Goal: Task Accomplishment & Management: Use online tool/utility

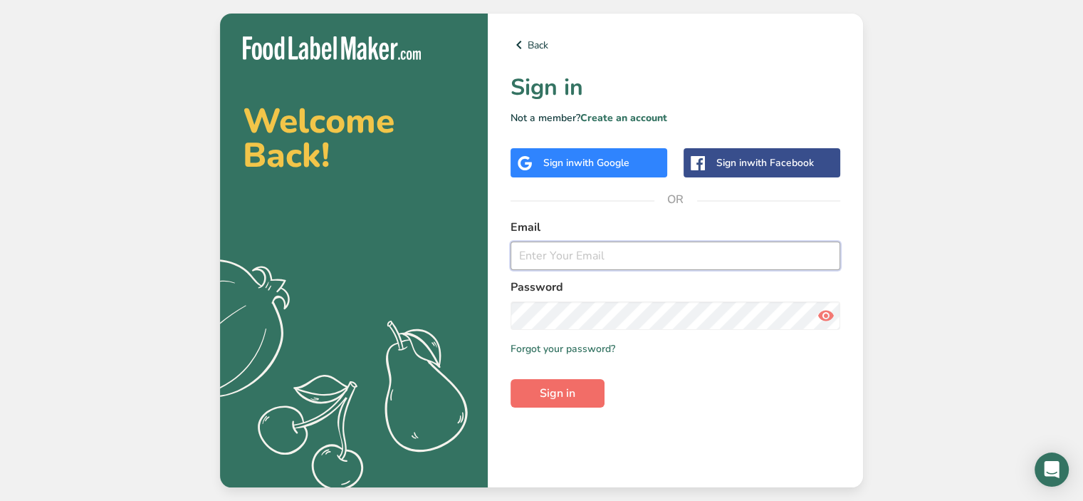
type input "[PERSON_NAME][EMAIL_ADDRESS][DOMAIN_NAME]"
click at [554, 392] on span "Sign in" at bounding box center [558, 393] width 36 height 17
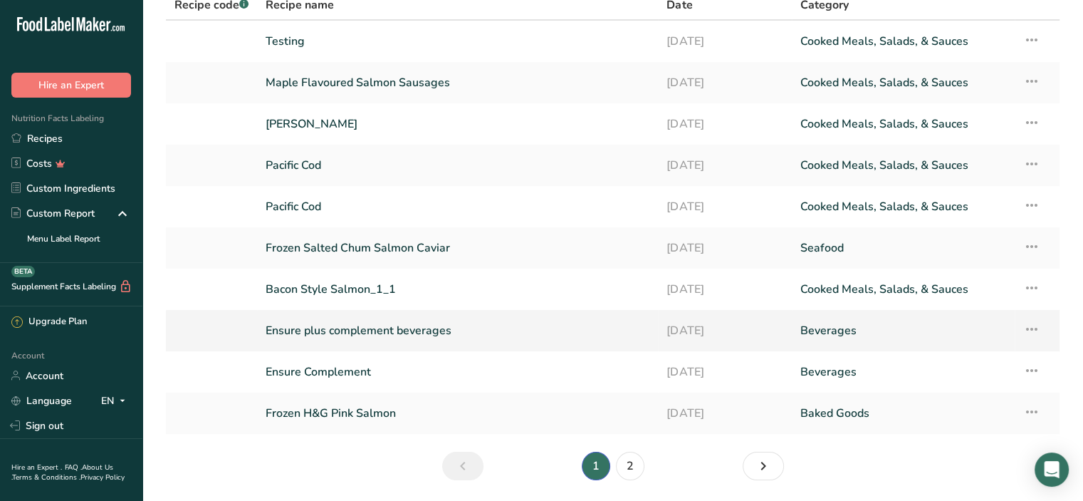
scroll to position [51, 0]
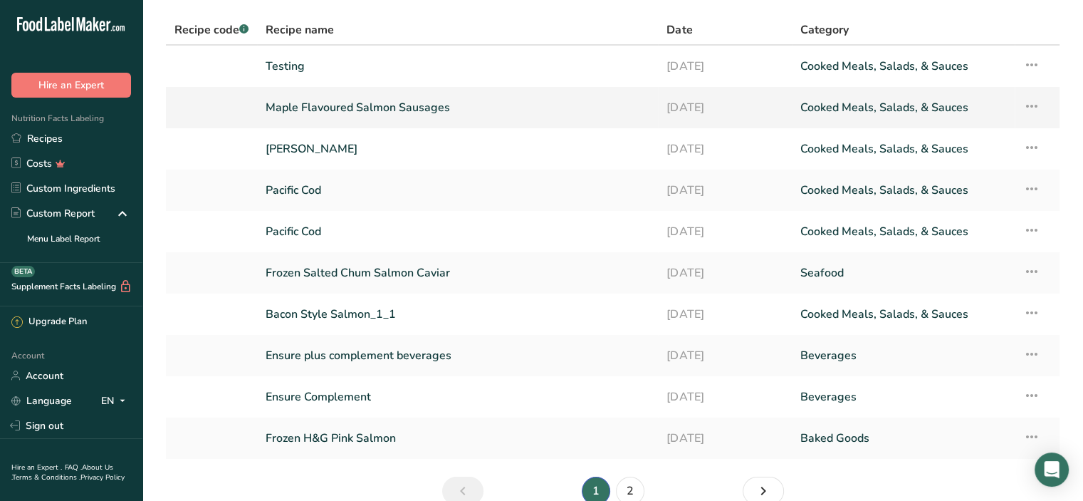
click at [389, 103] on link "Maple Flavoured Salmon Sausages" at bounding box center [458, 108] width 384 height 30
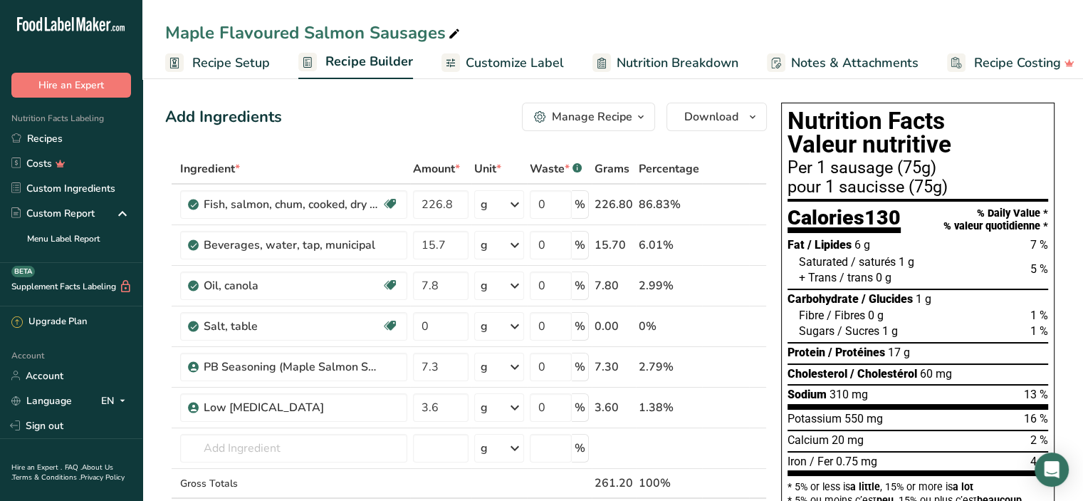
click at [533, 57] on span "Customize Label" at bounding box center [515, 62] width 98 height 19
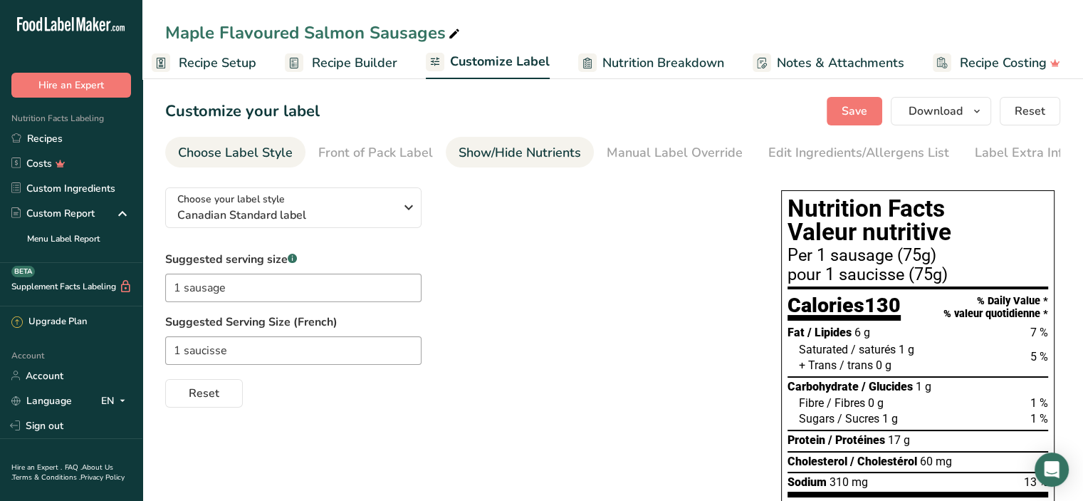
click at [524, 153] on div "Show/Hide Nutrients" at bounding box center [520, 152] width 122 height 19
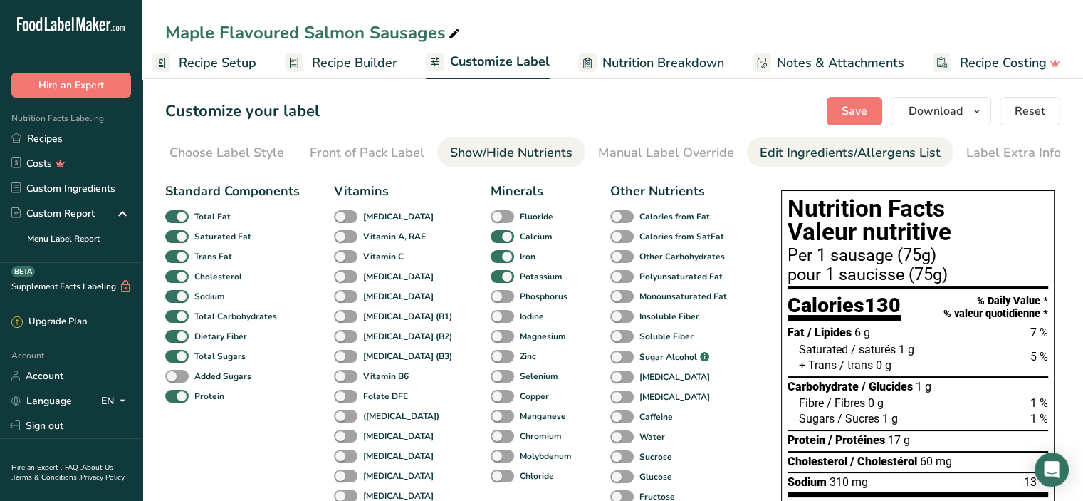
click at [810, 155] on div "Edit Ingredients/Allergens List" at bounding box center [850, 152] width 181 height 19
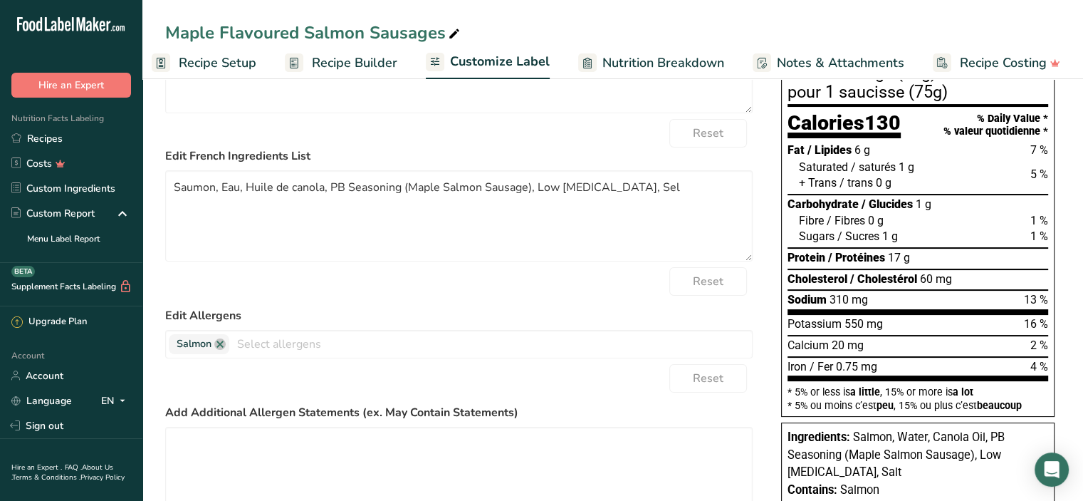
scroll to position [214, 0]
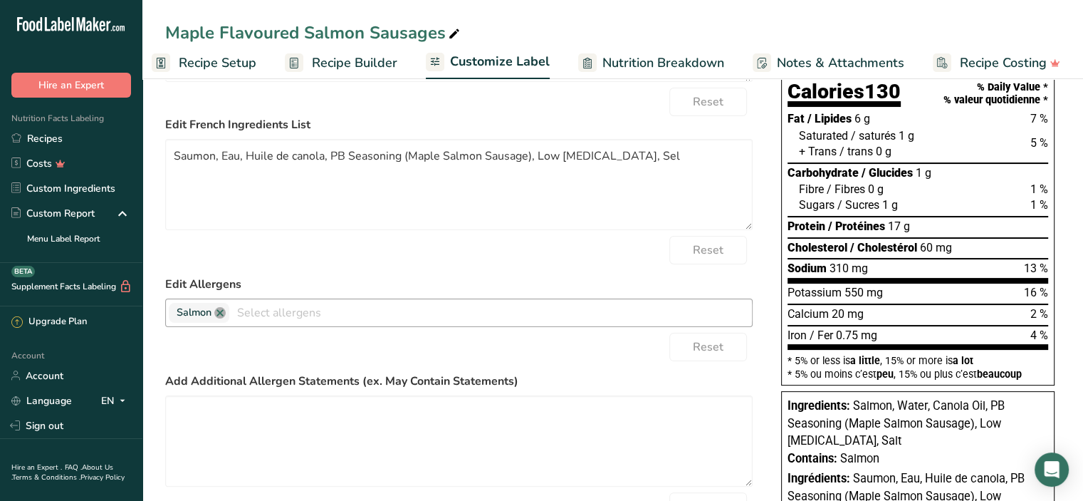
click at [222, 314] on link at bounding box center [219, 312] width 11 height 11
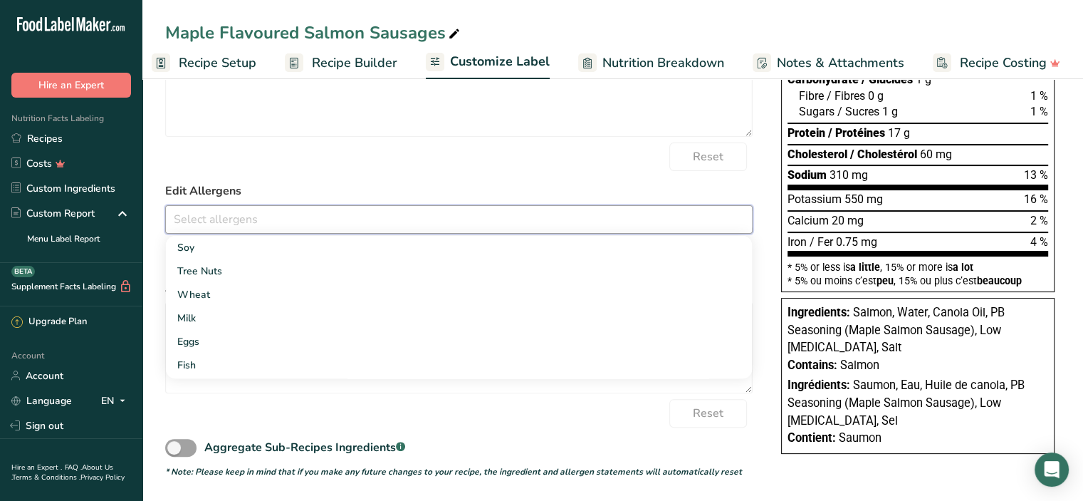
scroll to position [310, 0]
click at [560, 185] on label "Edit Allergens" at bounding box center [459, 190] width 588 height 17
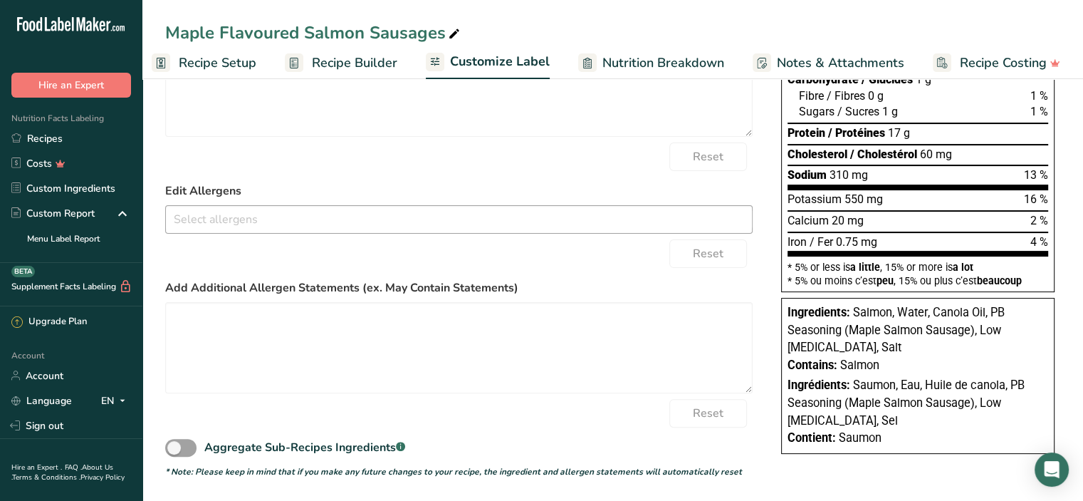
click at [851, 358] on span "Salmon" at bounding box center [859, 365] width 39 height 14
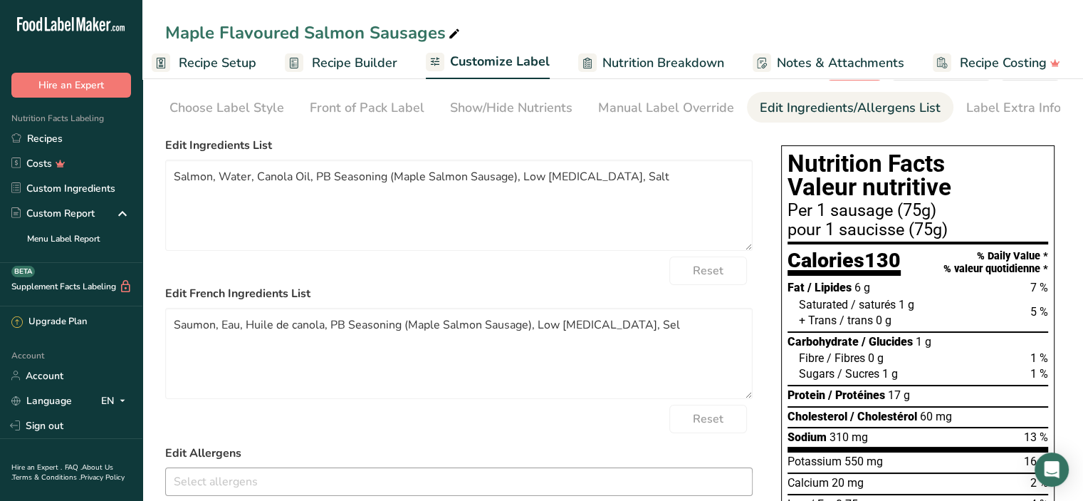
scroll to position [0, 0]
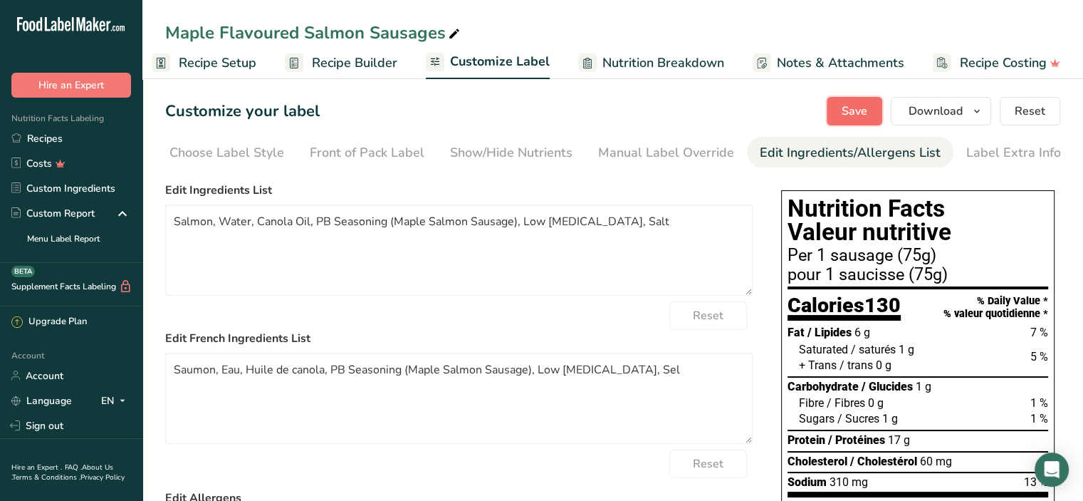
click at [852, 103] on span "Save" at bounding box center [855, 111] width 26 height 17
click at [956, 110] on span "Download" at bounding box center [936, 111] width 54 height 17
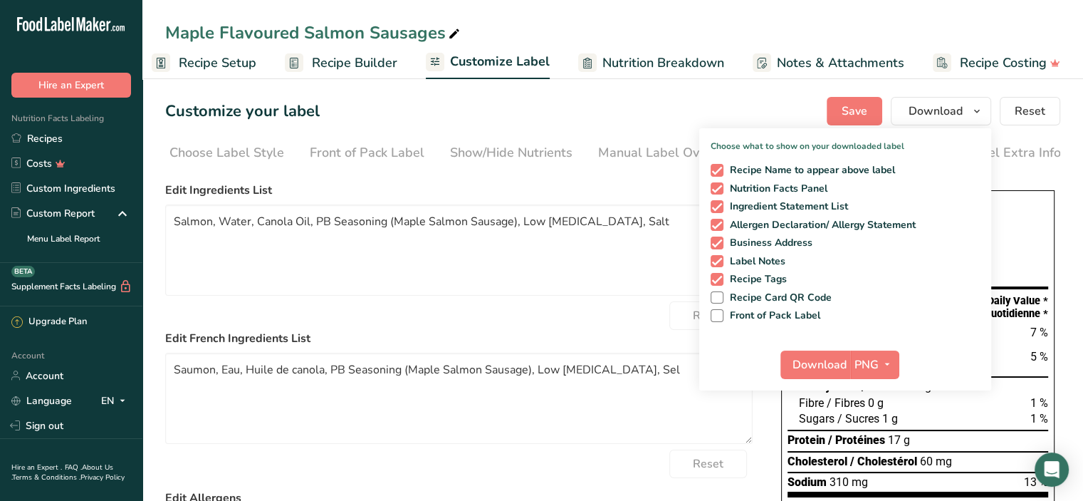
click at [654, 116] on div "Customize your label Save Download Choose what to show on your downloaded label…" at bounding box center [612, 111] width 895 height 28
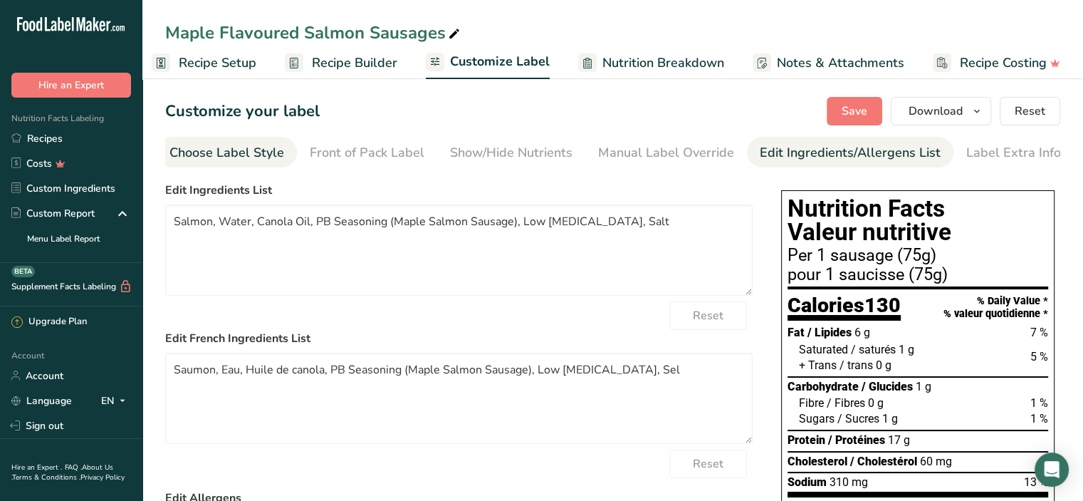
click at [236, 143] on div "Choose Label Style" at bounding box center [226, 152] width 115 height 19
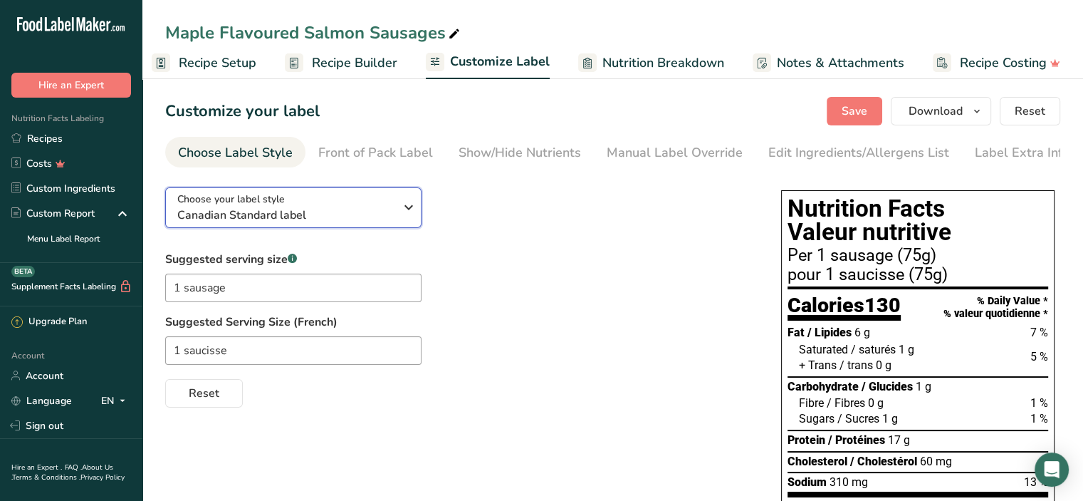
click at [409, 213] on icon "button" at bounding box center [408, 207] width 17 height 26
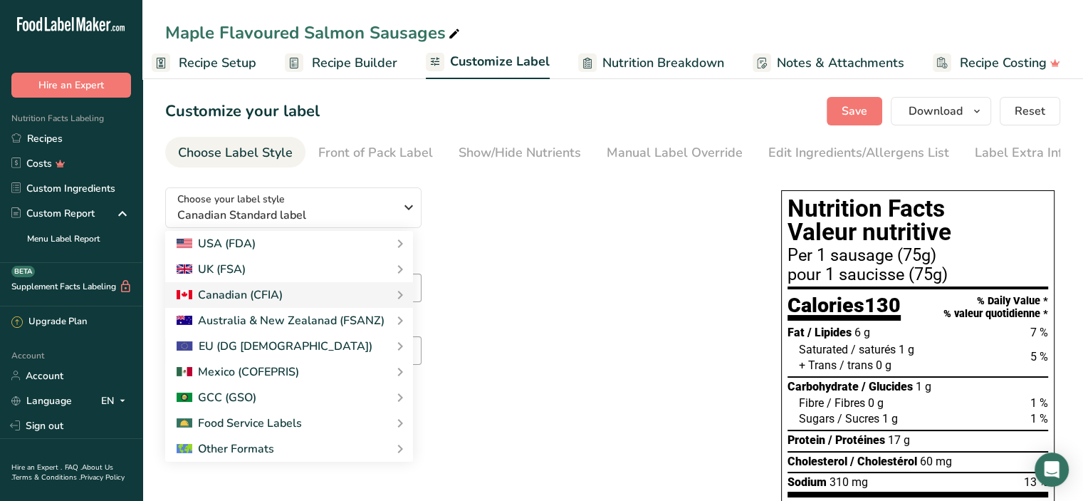
click at [476, 230] on div "Choose your label style Canadian Standard label USA (FDA) Standard FDA label Ta…" at bounding box center [459, 291] width 588 height 231
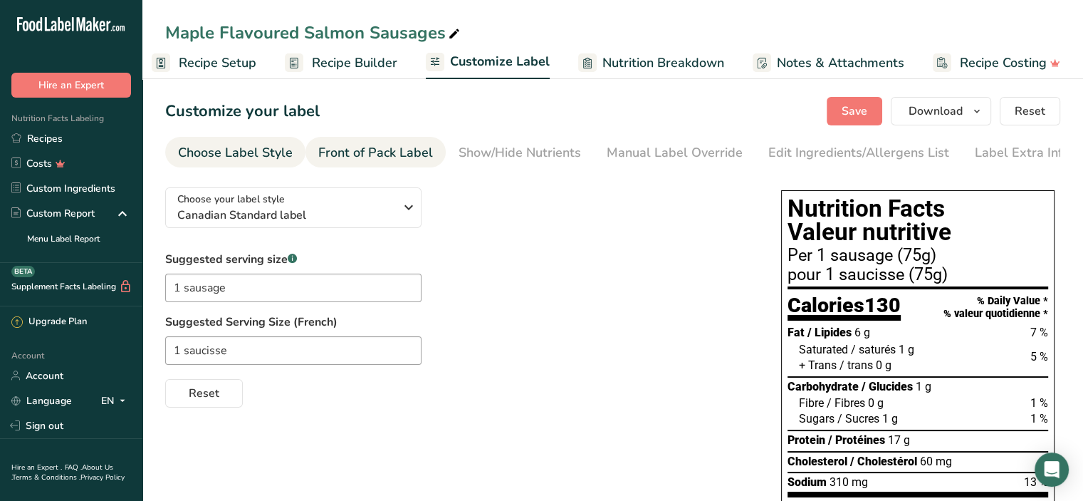
click at [391, 151] on div "Front of Pack Label" at bounding box center [375, 152] width 115 height 19
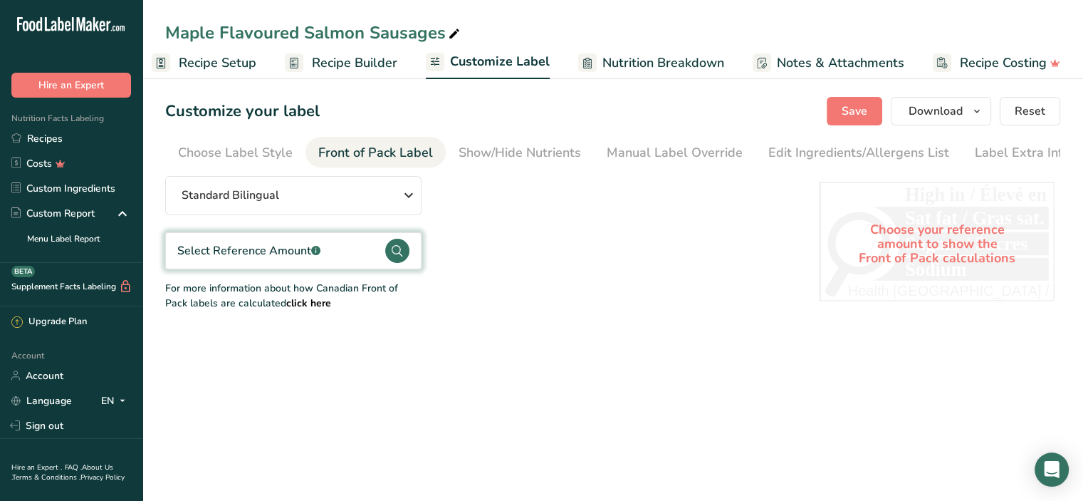
scroll to position [0, 9]
click at [493, 153] on div "Show/Hide Nutrients" at bounding box center [511, 152] width 122 height 19
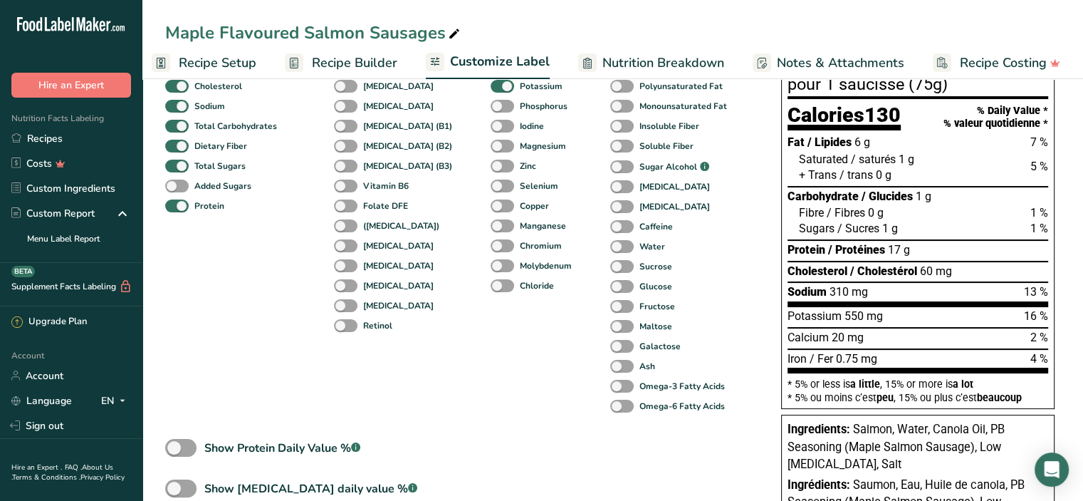
scroll to position [0, 0]
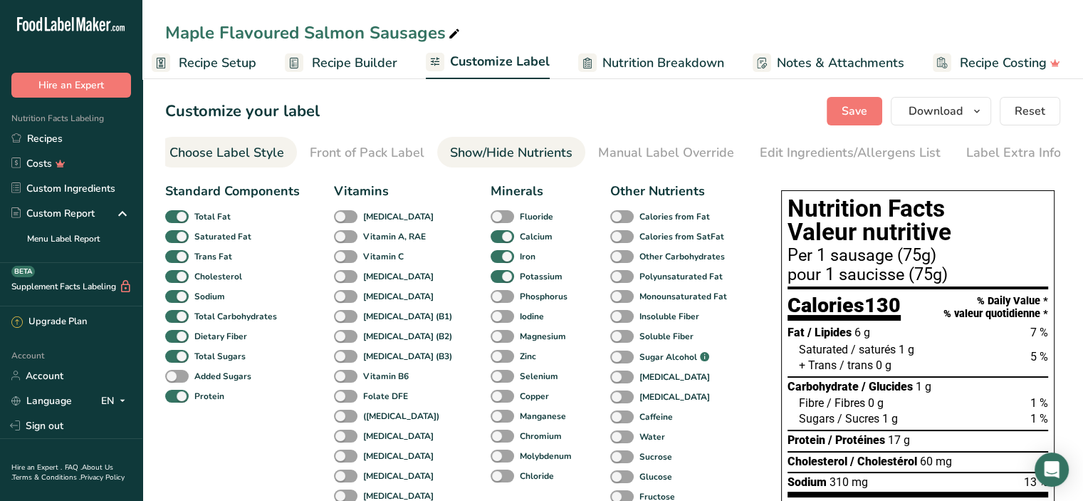
click at [234, 154] on div "Choose Label Style" at bounding box center [226, 152] width 115 height 19
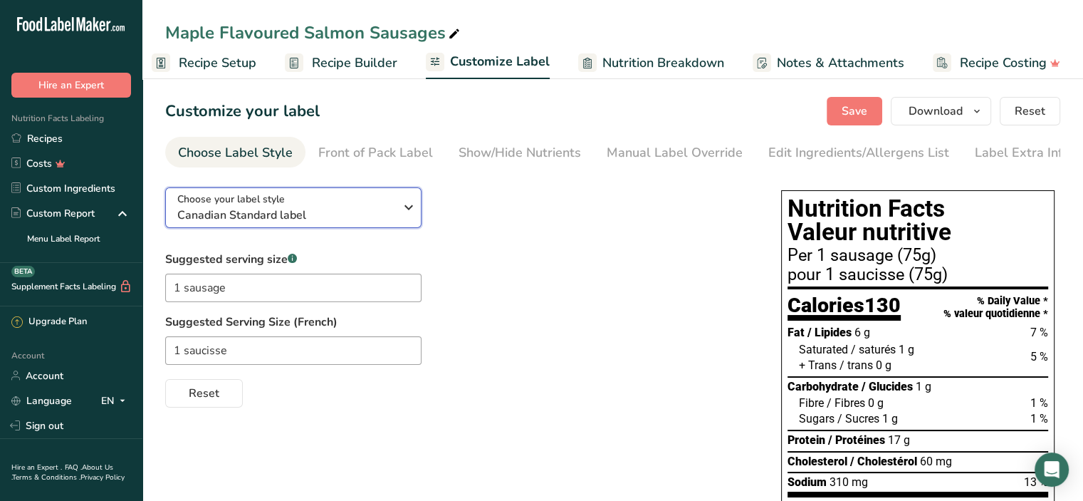
click at [406, 207] on icon "button" at bounding box center [408, 207] width 17 height 26
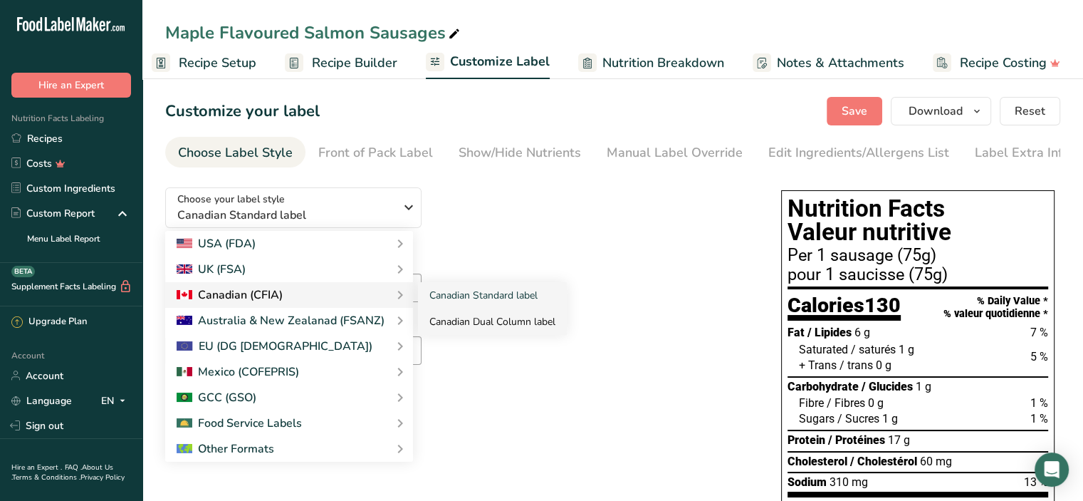
click at [480, 323] on link "Canadian Dual Column label" at bounding box center [492, 321] width 149 height 26
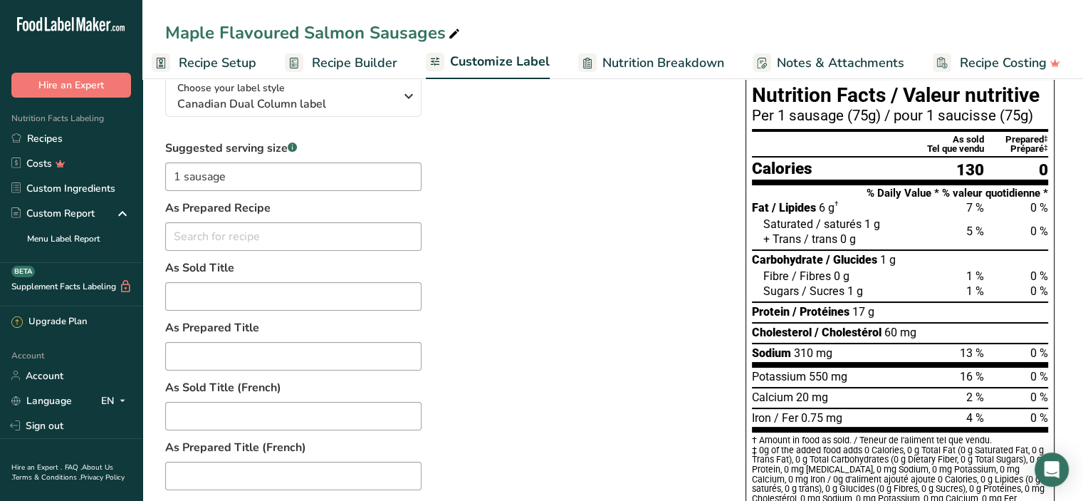
scroll to position [71, 0]
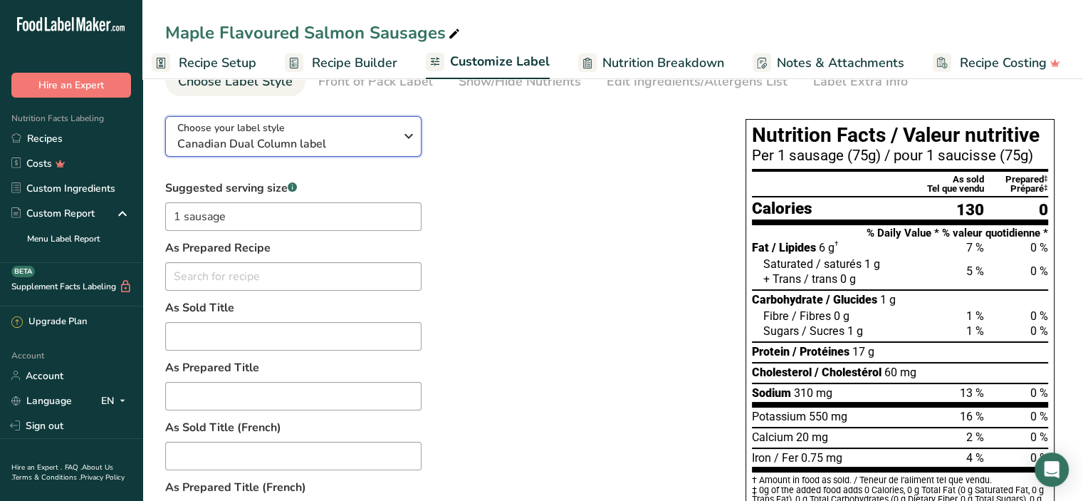
click at [409, 133] on icon "button" at bounding box center [408, 136] width 17 height 26
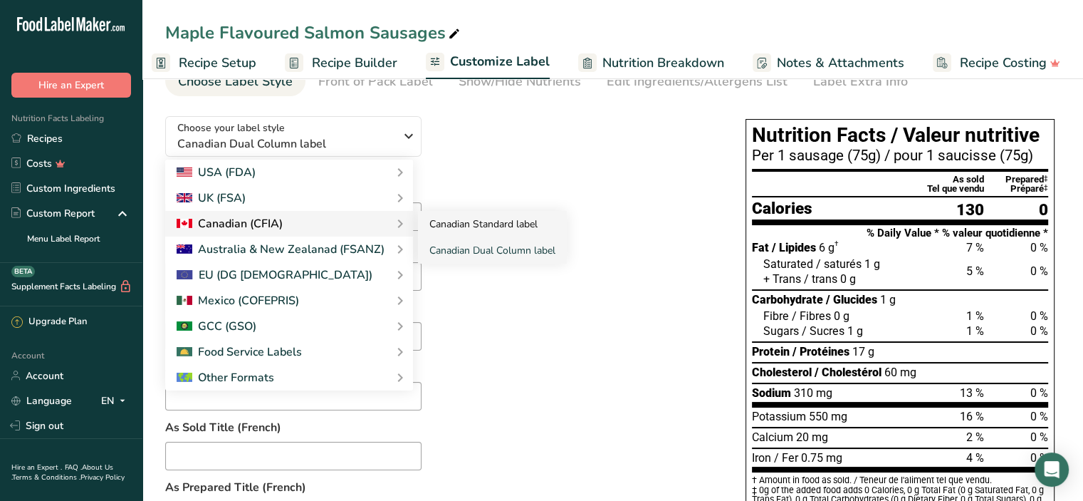
click at [450, 224] on link "Canadian Standard label" at bounding box center [492, 224] width 149 height 26
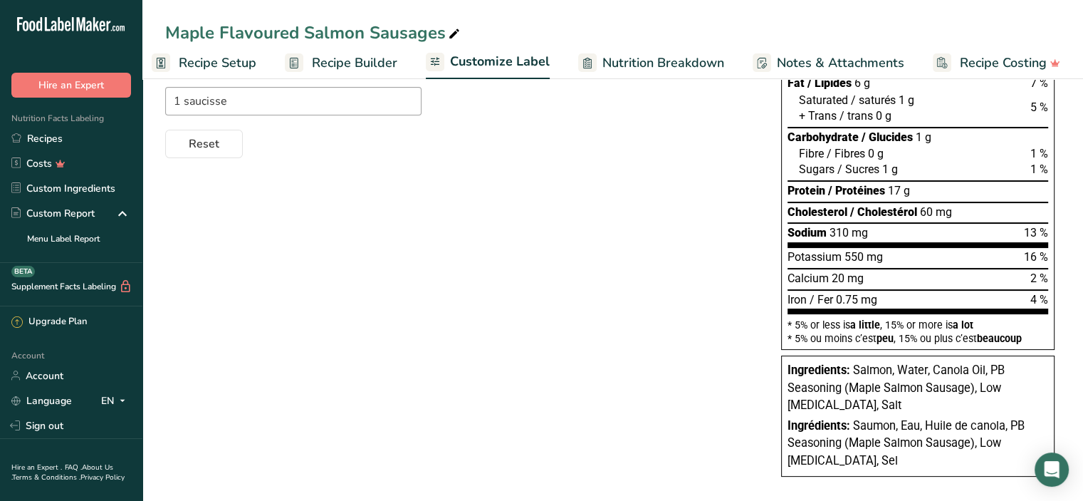
scroll to position [262, 0]
